Goal: Information Seeking & Learning: Learn about a topic

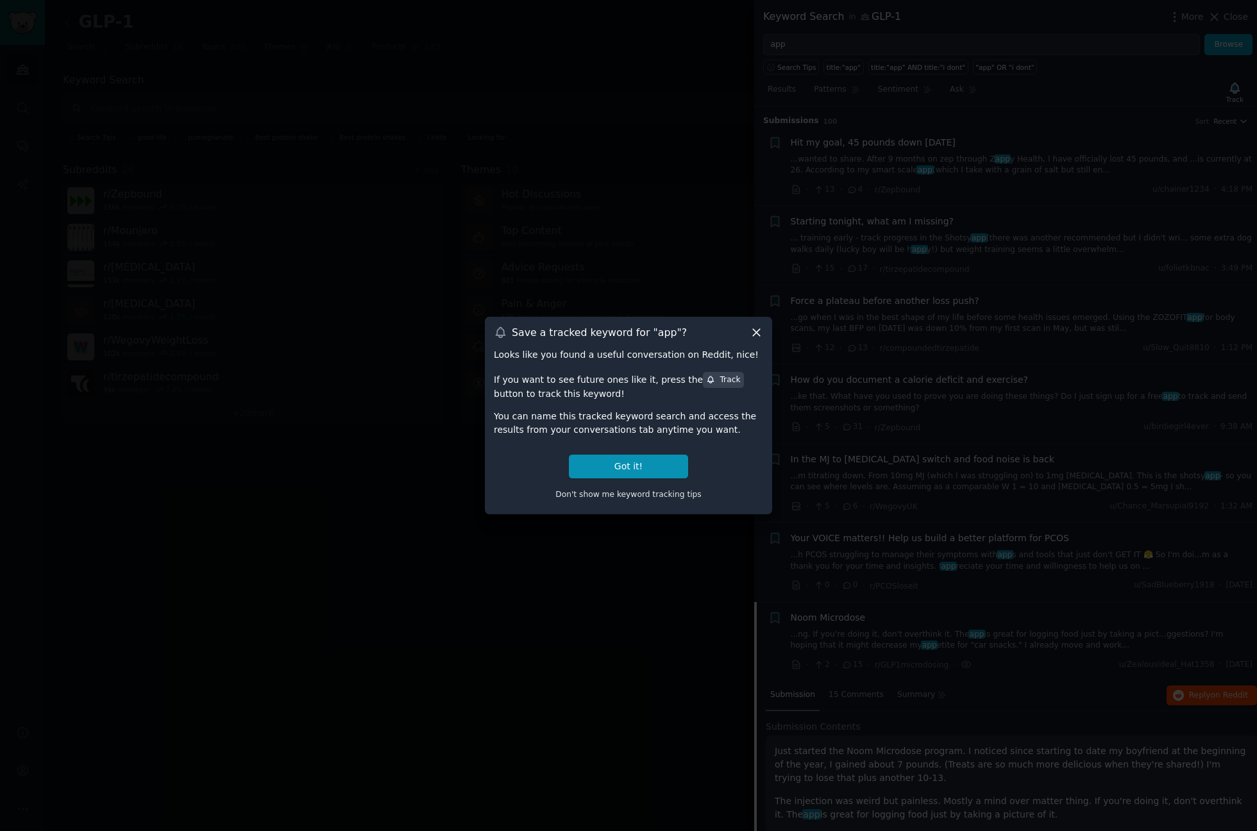
scroll to position [495, 0]
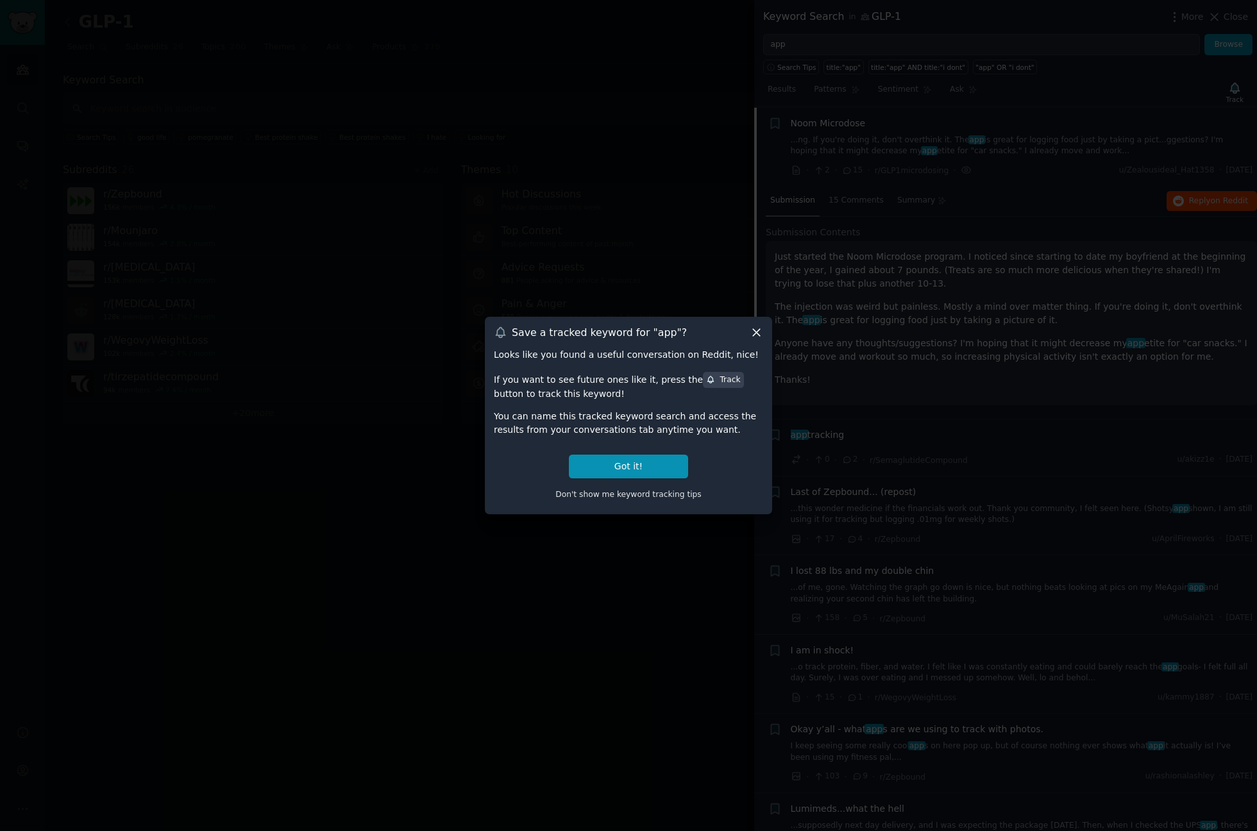
click at [761, 338] on icon at bounding box center [756, 332] width 13 height 13
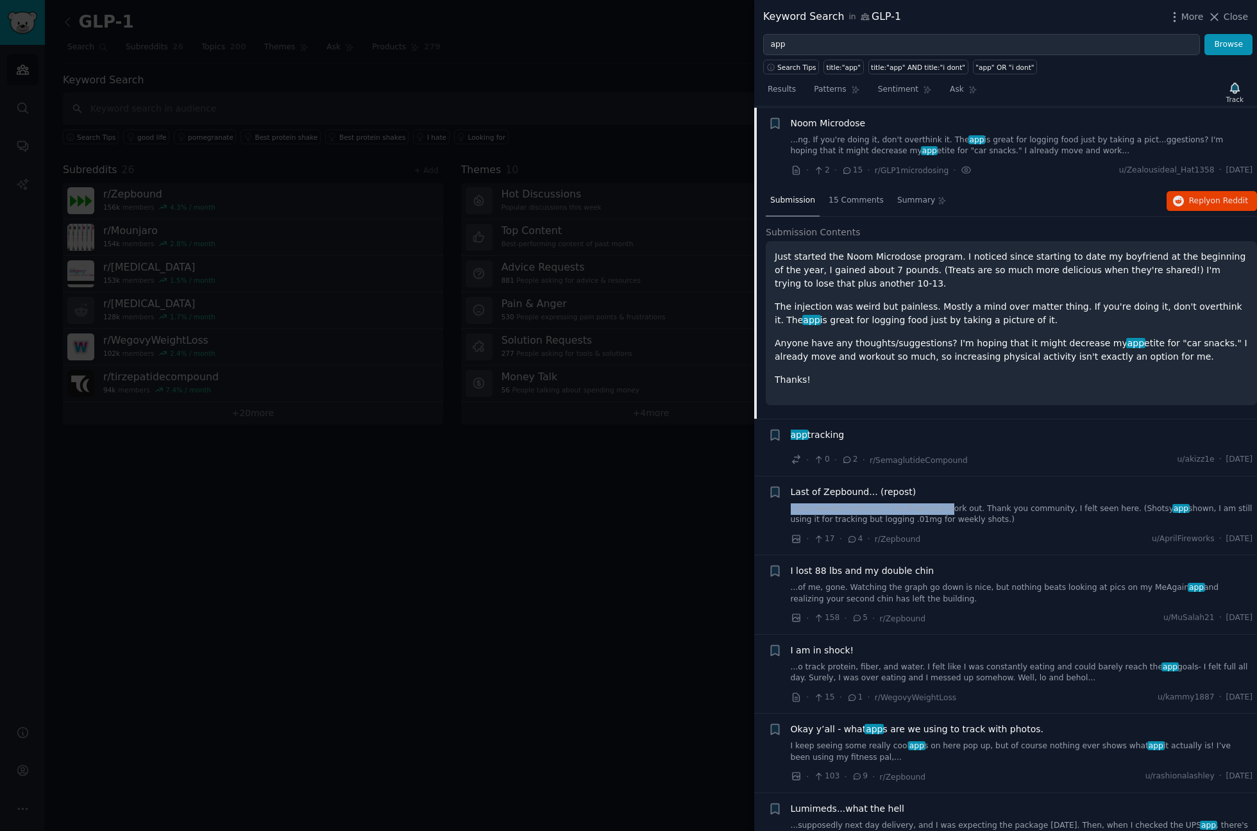
click at [933, 502] on div "Last of Zepbound... (repost) ...this wonder medicine if the financials work out…" at bounding box center [1022, 506] width 463 height 40
click at [921, 519] on link "...this wonder medicine if the financials work out. Thank you community, I felt…" at bounding box center [1022, 515] width 463 height 22
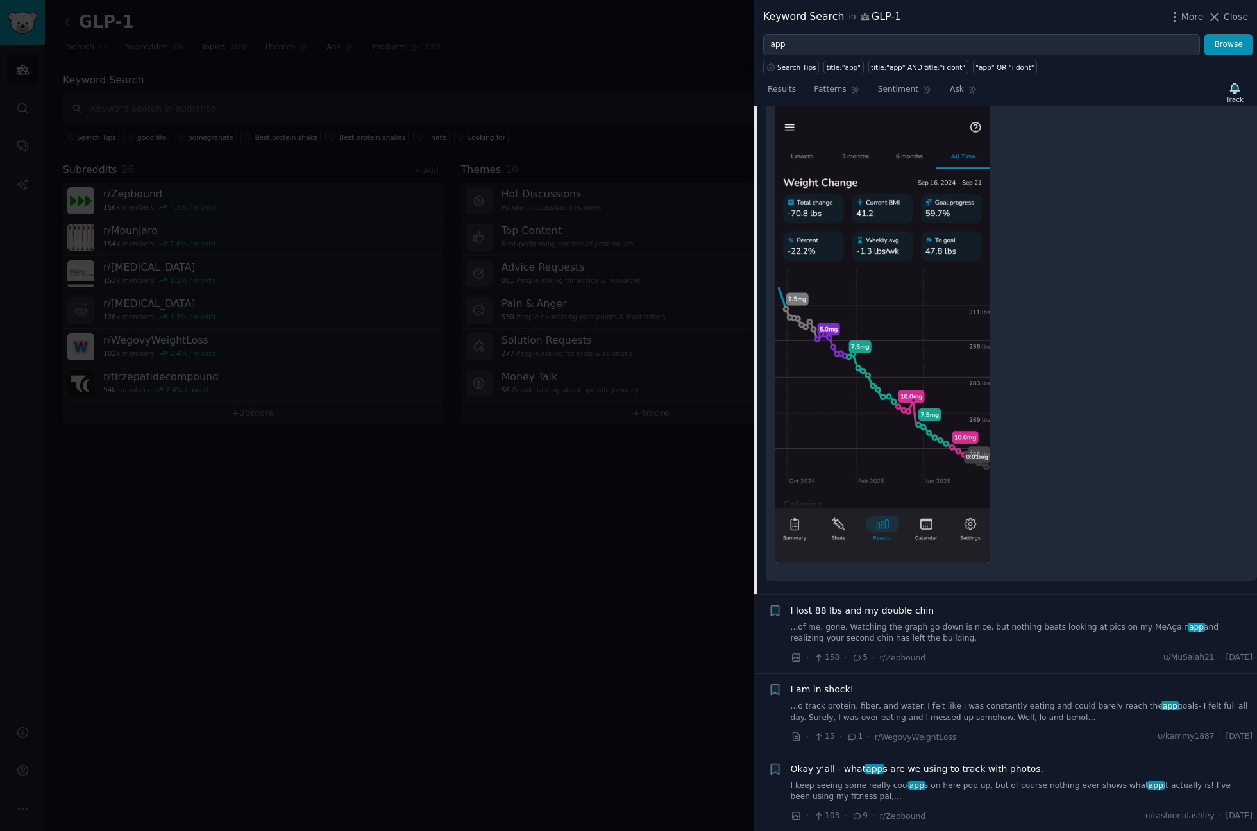
scroll to position [631, 0]
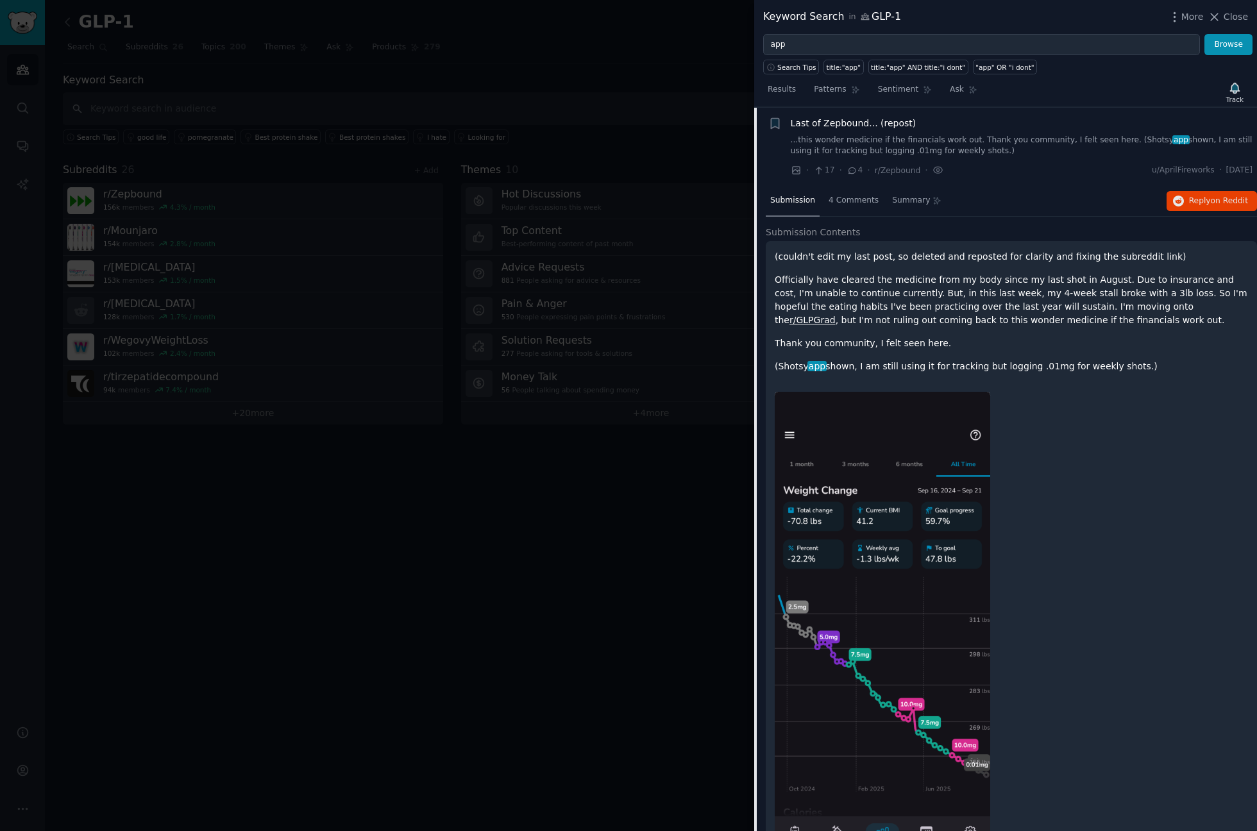
click at [783, 363] on p "(Shotsy app shown, I am still using it for tracking but logging .01mg for weekl…" at bounding box center [1011, 366] width 473 height 13
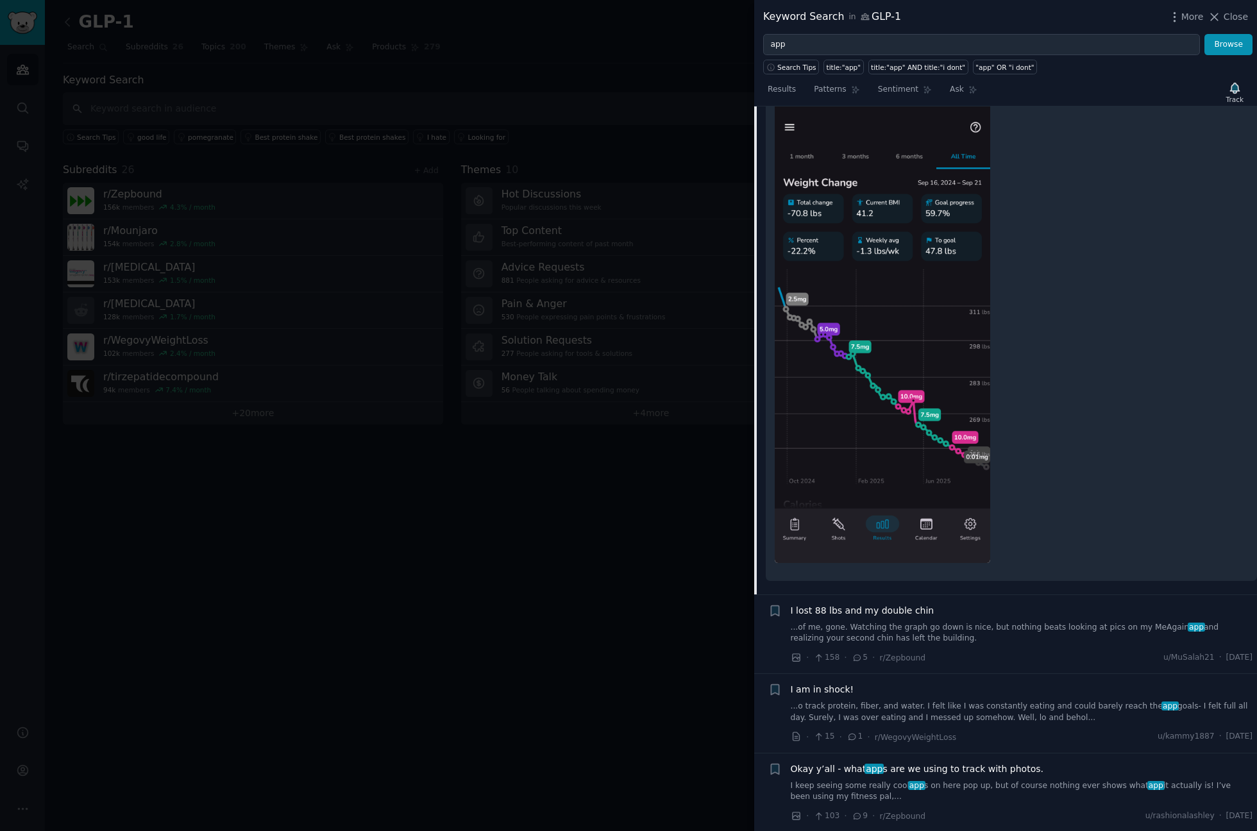
scroll to position [708, 0]
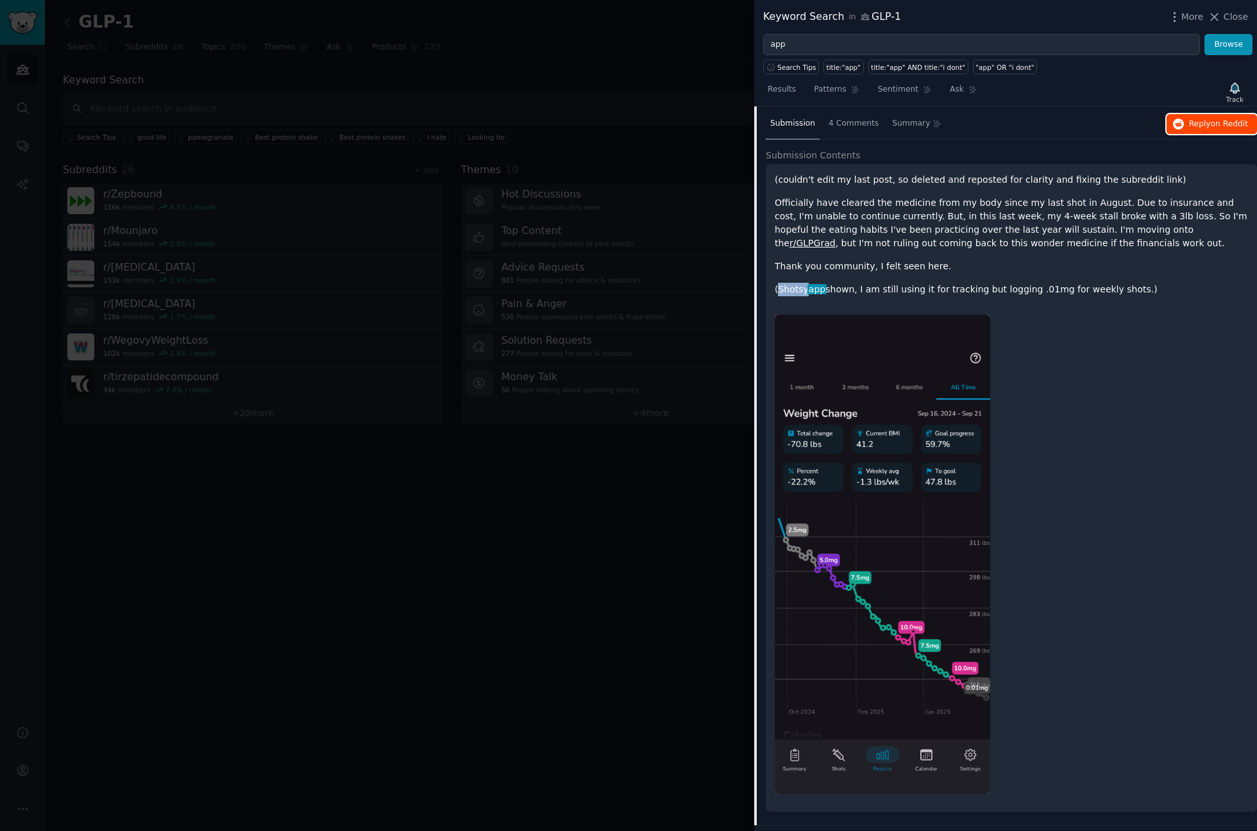
click at [1189, 117] on button "Reply on Reddit" at bounding box center [1212, 124] width 90 height 21
click at [249, 103] on div at bounding box center [628, 415] width 1257 height 831
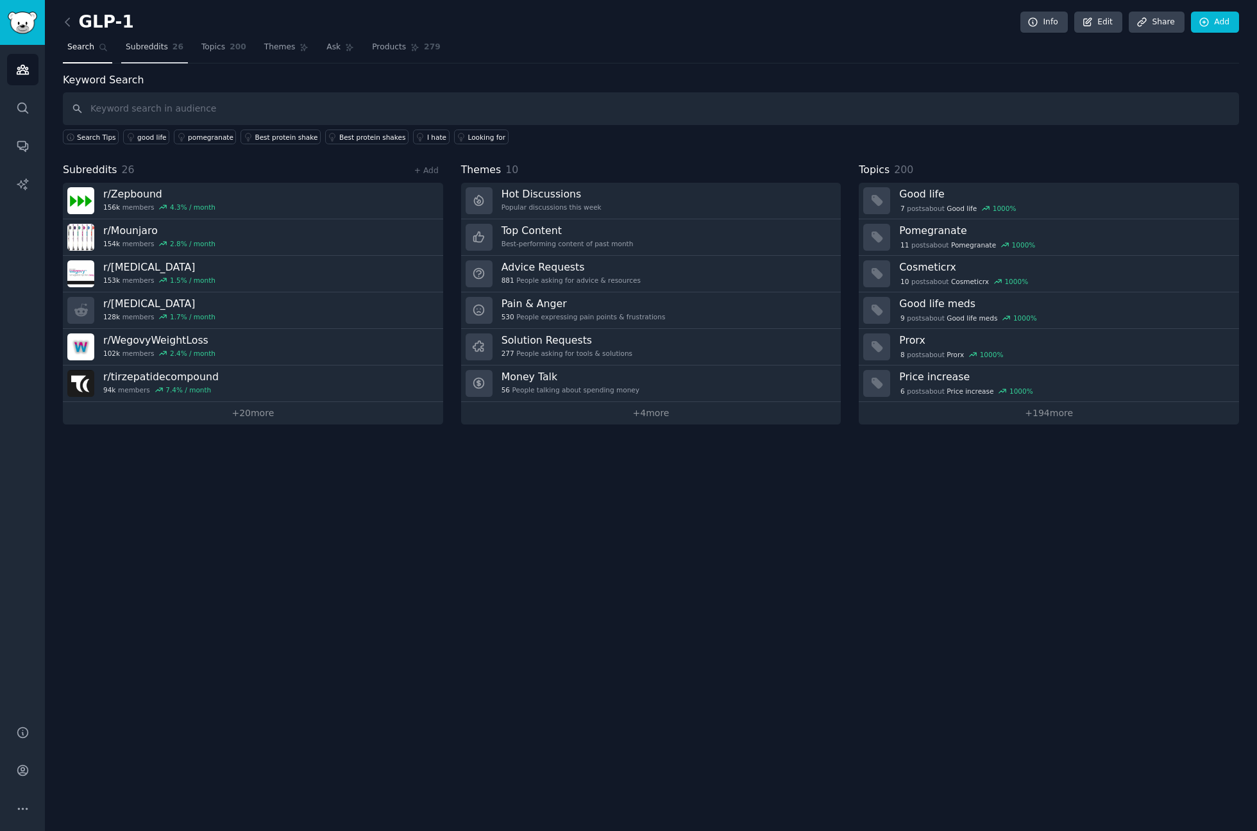
click at [155, 50] on span "Subreddits" at bounding box center [147, 48] width 42 height 12
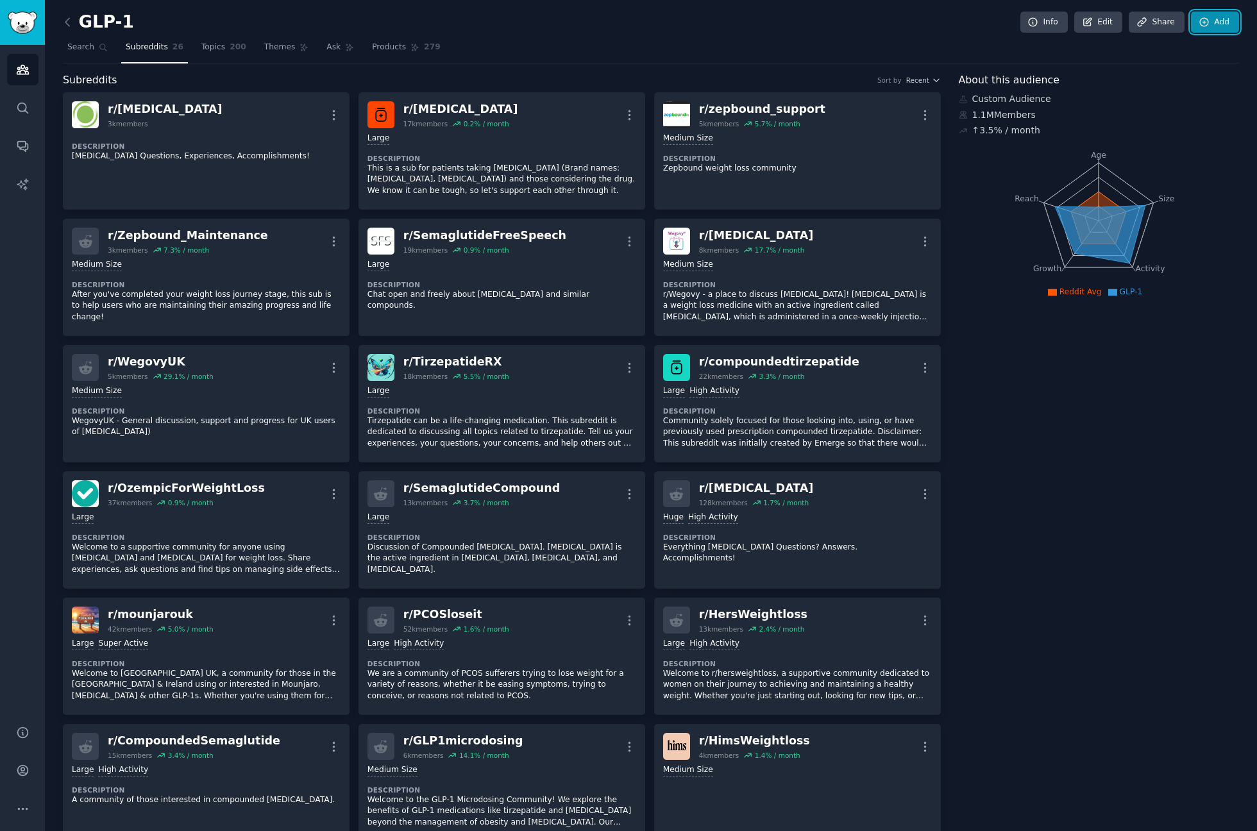
click at [1214, 21] on link "Add" at bounding box center [1215, 23] width 48 height 22
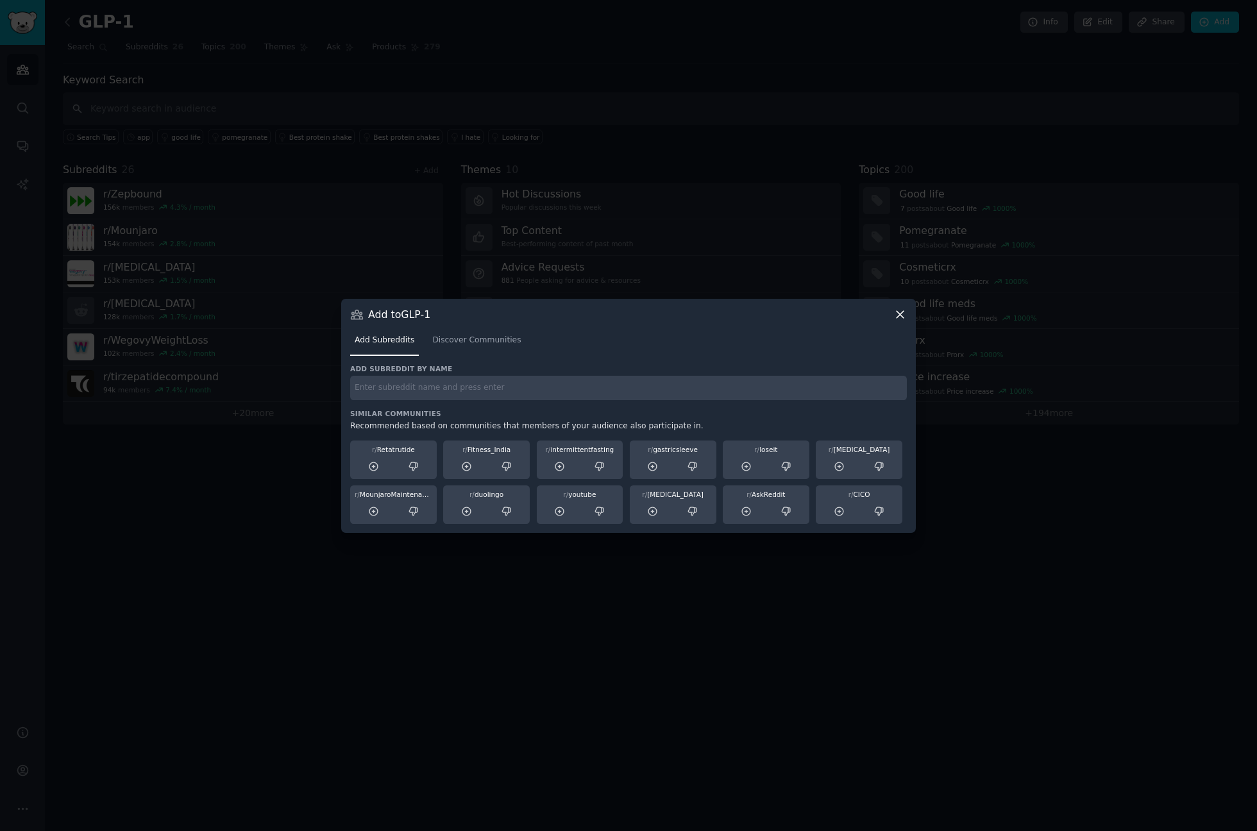
click at [439, 382] on input "text" at bounding box center [628, 388] width 557 height 25
paste input "r/GLPGrad"
type input "r/GLPGrad"
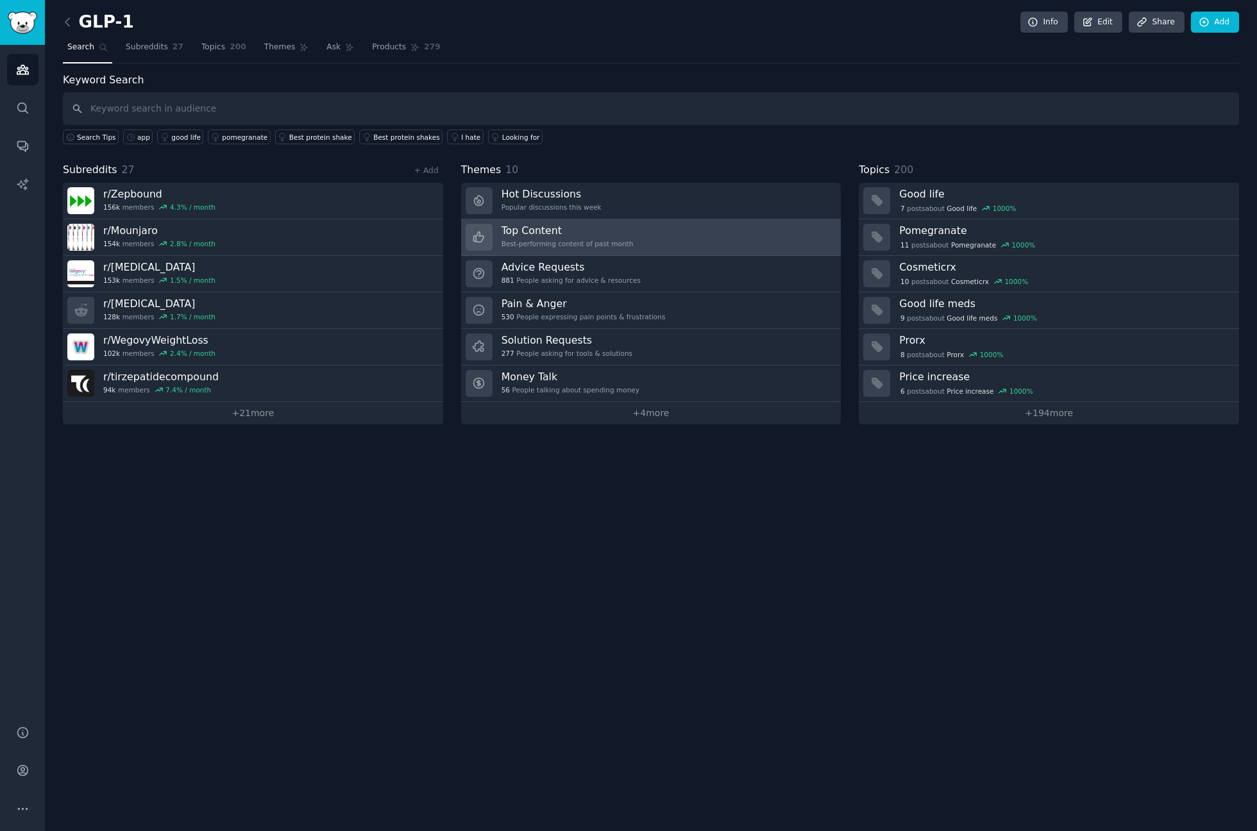
click at [577, 224] on h3 "Top Content" at bounding box center [568, 230] width 132 height 13
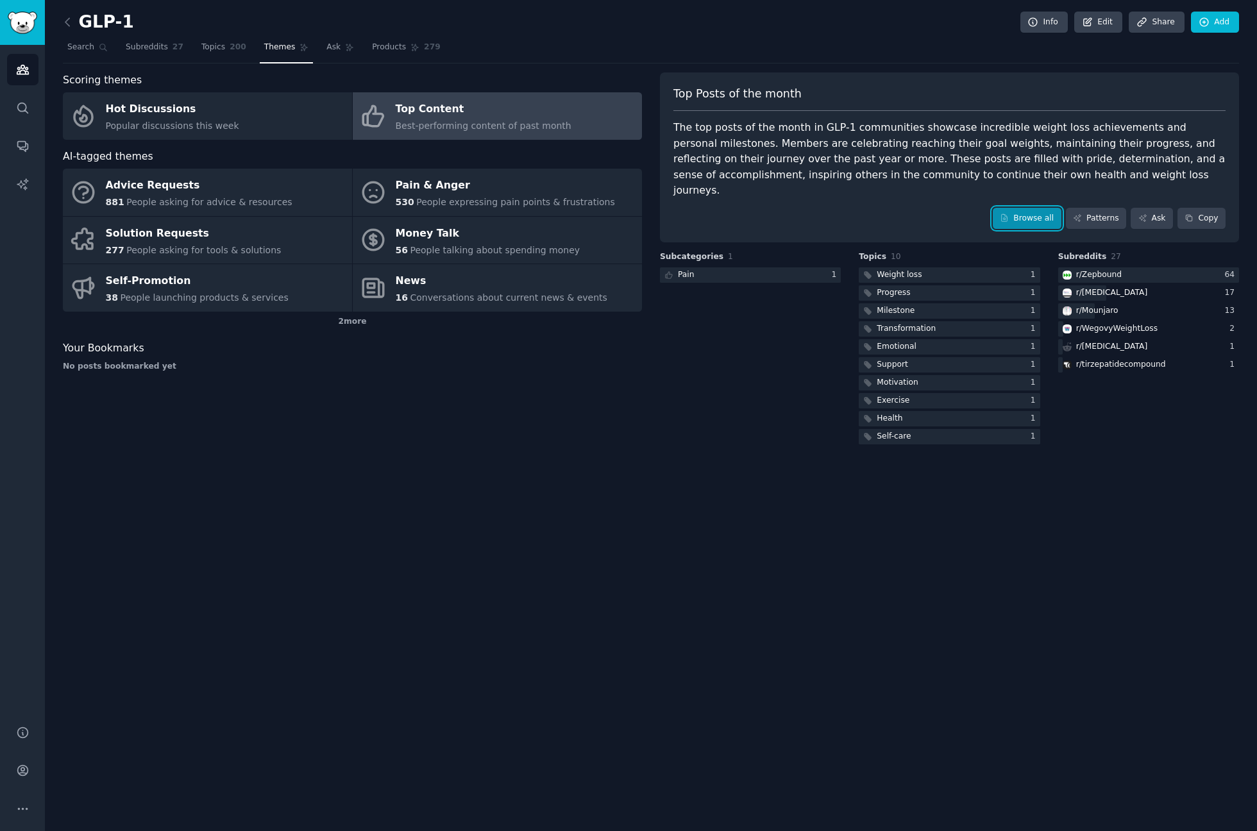
click at [1049, 208] on link "Browse all" at bounding box center [1027, 219] width 69 height 22
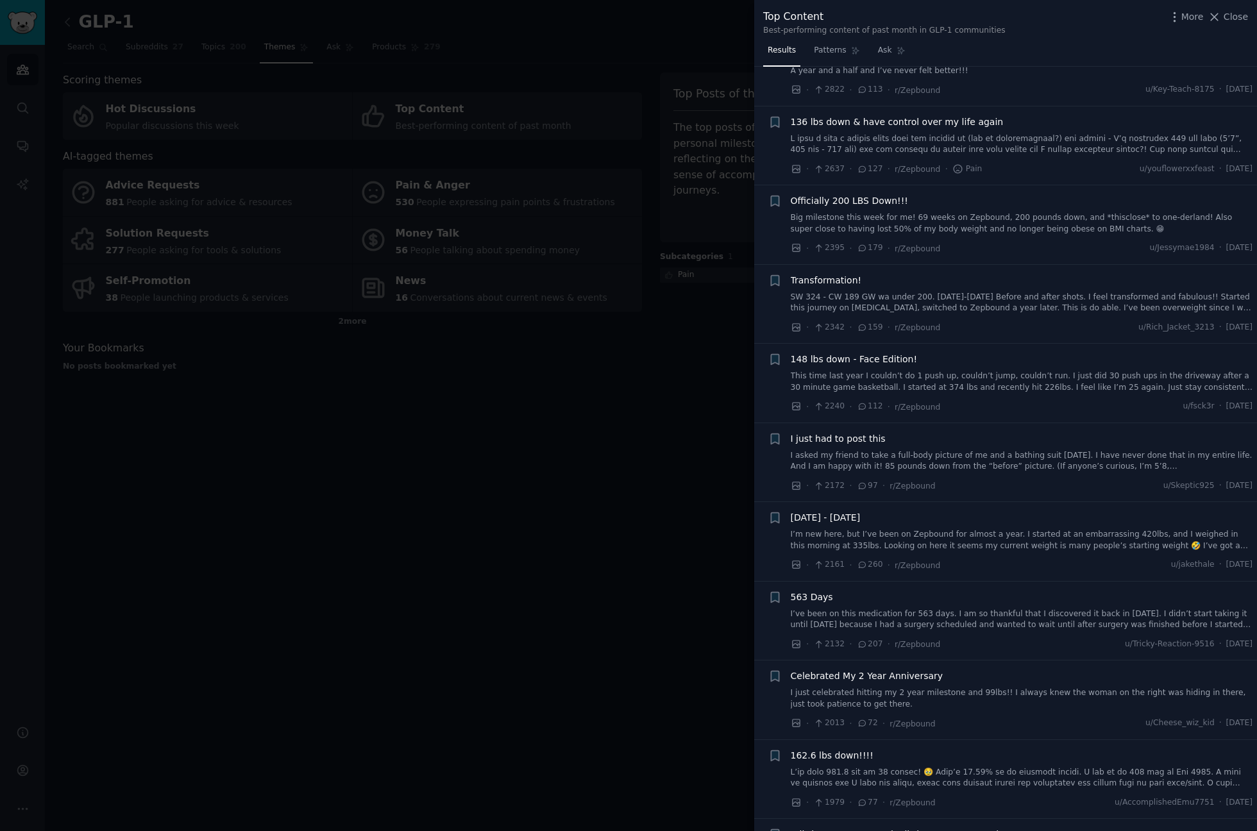
scroll to position [385, 0]
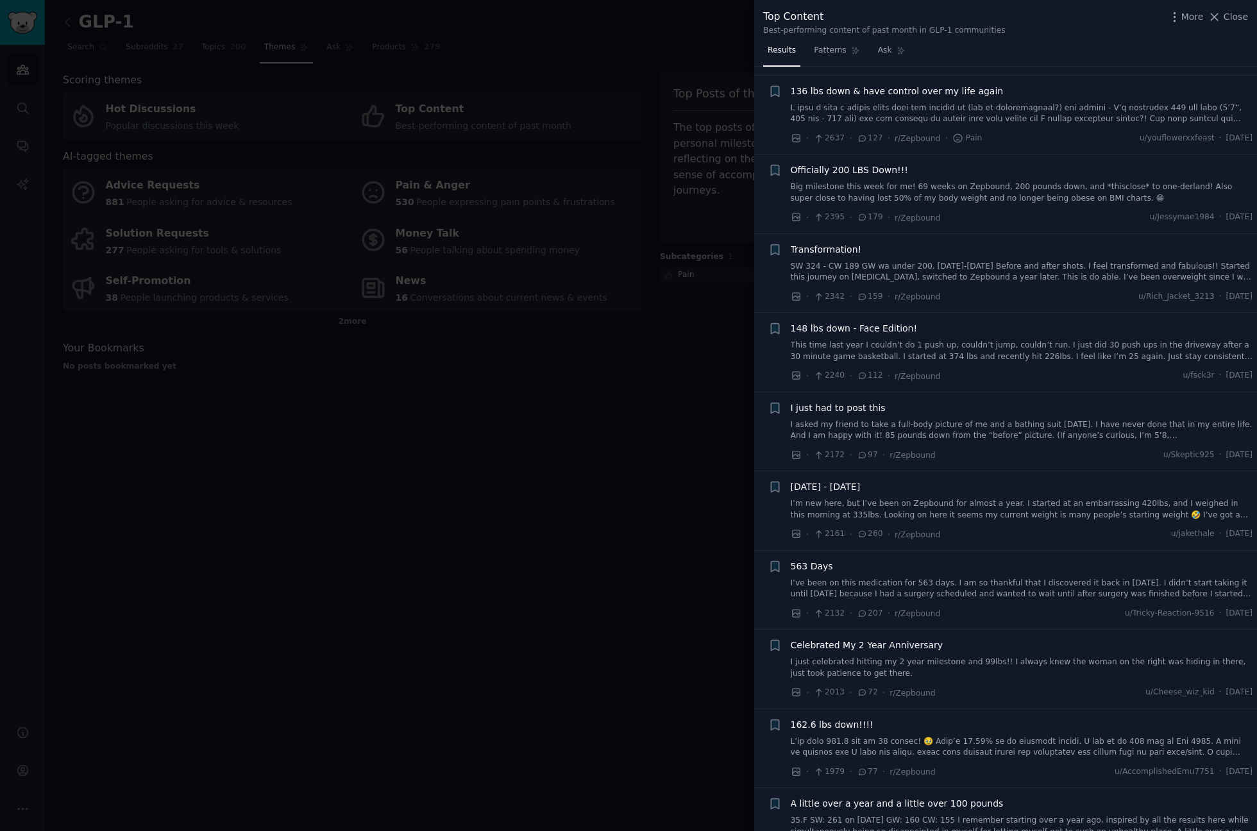
drag, startPoint x: 660, startPoint y: 377, endPoint x: 673, endPoint y: 384, distance: 14.6
click at [673, 384] on div at bounding box center [628, 415] width 1257 height 831
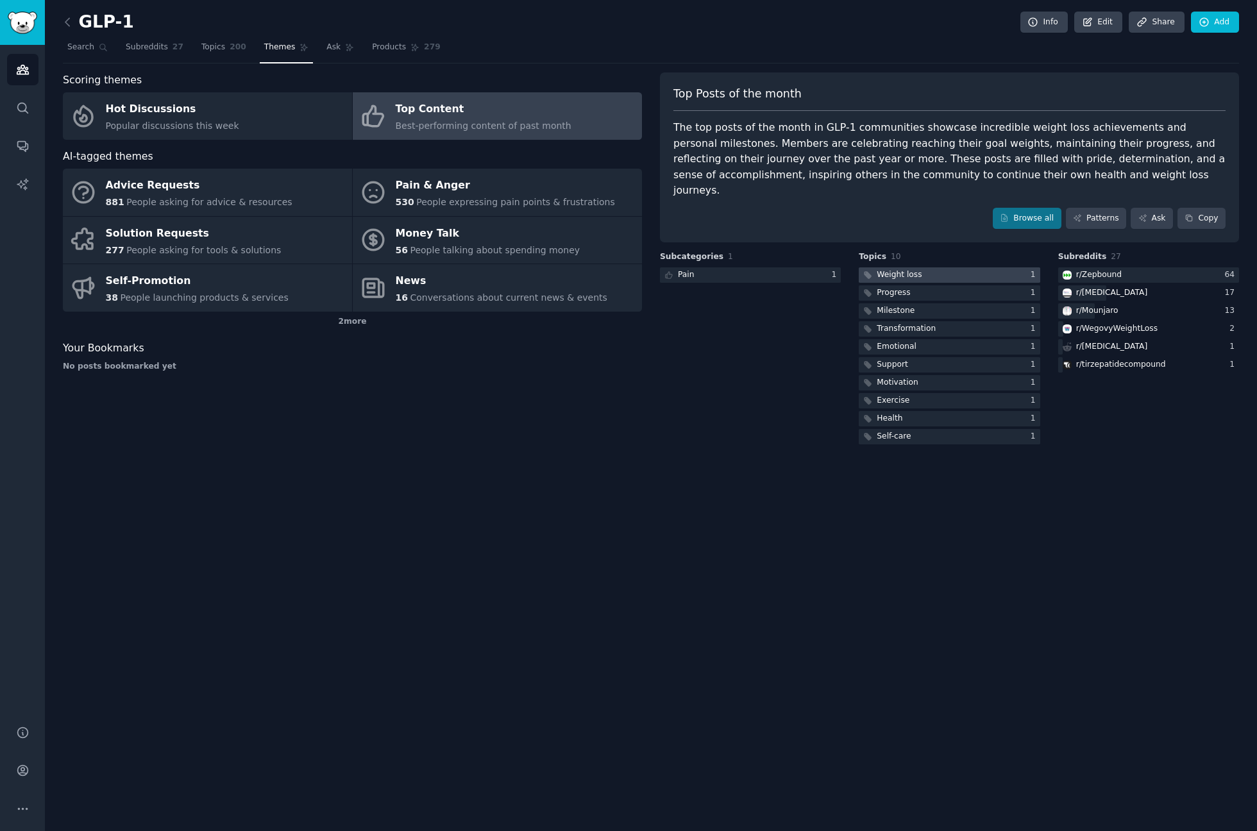
click at [997, 267] on div at bounding box center [949, 275] width 181 height 16
